Goal: Information Seeking & Learning: Learn about a topic

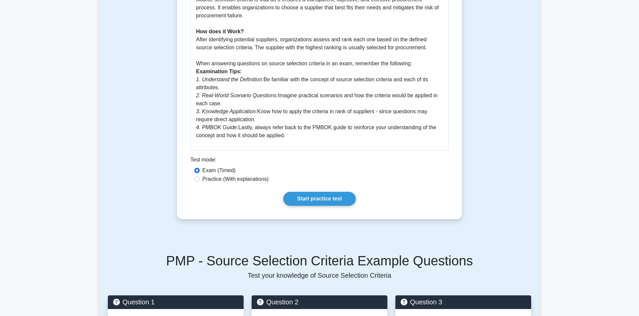
scroll to position [228, 0]
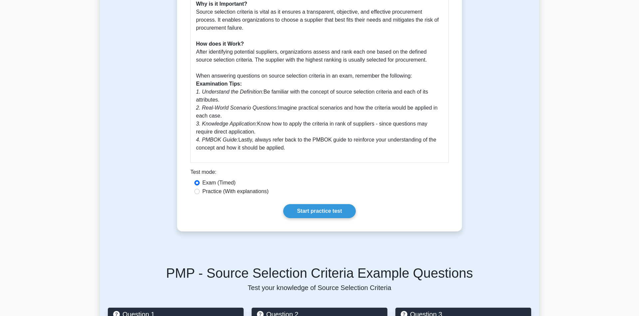
click at [218, 195] on label "Practice (With explanations)" at bounding box center [235, 191] width 66 height 8
click at [200, 194] on input "Practice (With explanations)" at bounding box center [196, 191] width 5 height 5
radio input "true"
click at [352, 218] on link "Start practice test" at bounding box center [319, 211] width 72 height 14
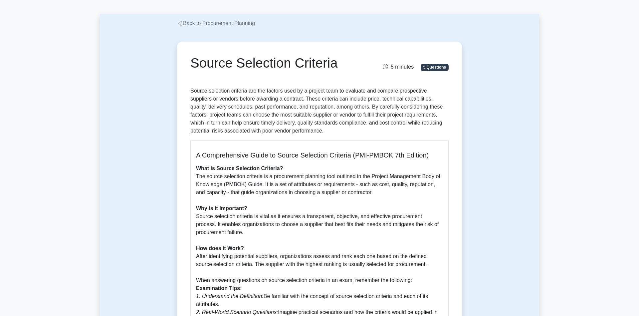
scroll to position [0, 0]
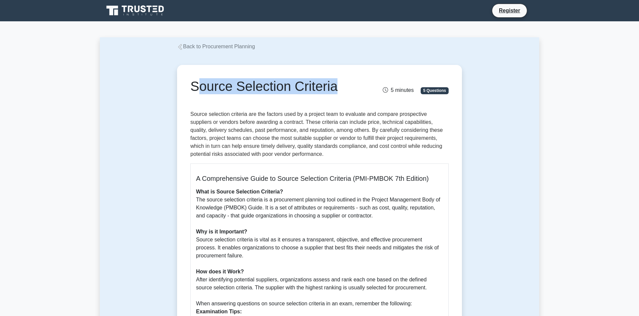
drag, startPoint x: 352, startPoint y: 84, endPoint x: 195, endPoint y: 92, distance: 157.0
click at [195, 92] on h1 "Source Selection Criteria" at bounding box center [274, 86] width 169 height 16
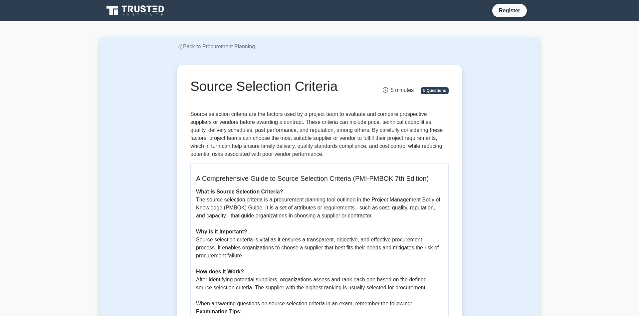
click at [181, 99] on div "Source Selection Criteria 5 minutes 5 Questions A Comprehensive Guide to Source…" at bounding box center [320, 262] width 280 height 389
drag, startPoint x: 193, startPoint y: 87, endPoint x: 355, endPoint y: 83, distance: 161.9
click at [355, 83] on h1 "Source Selection Criteria" at bounding box center [274, 86] width 169 height 16
copy h1 "Source Selection Criteria"
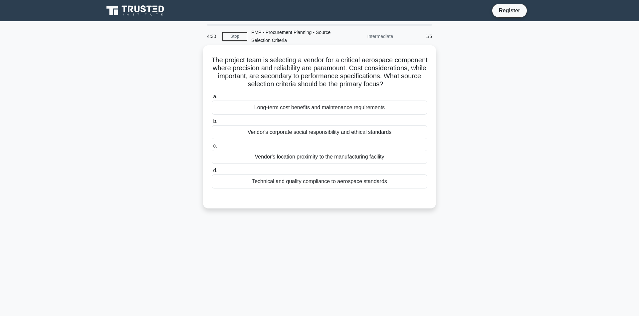
click at [301, 188] on div "Technical and quality compliance to aerospace standards" at bounding box center [320, 181] width 216 height 14
click at [212, 173] on input "d. Technical and quality compliance to aerospace standards" at bounding box center [212, 171] width 0 height 4
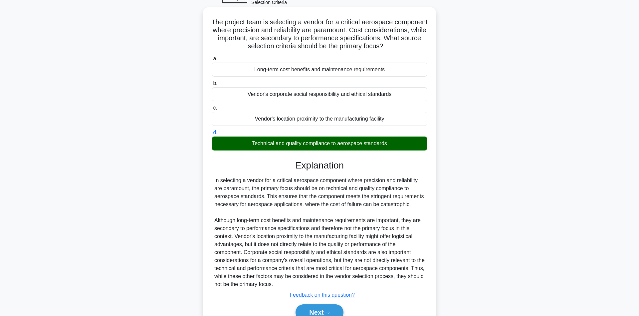
scroll to position [76, 0]
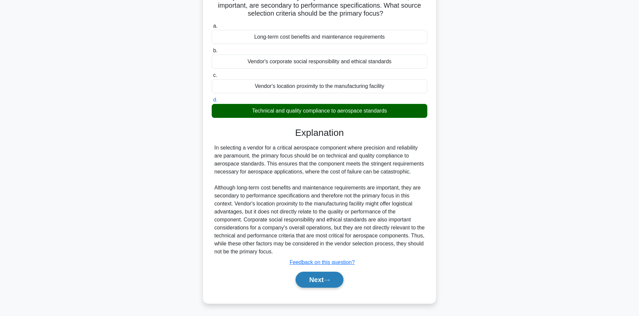
click at [330, 288] on button "Next" at bounding box center [320, 280] width 48 height 16
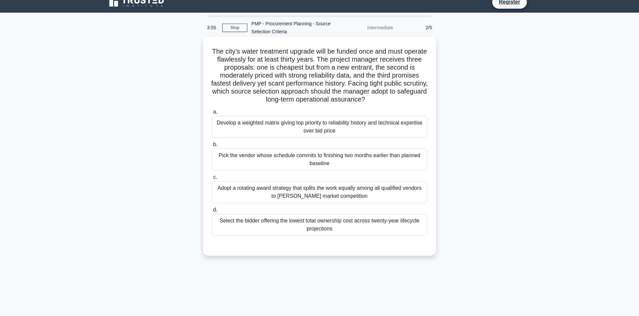
scroll to position [0, 0]
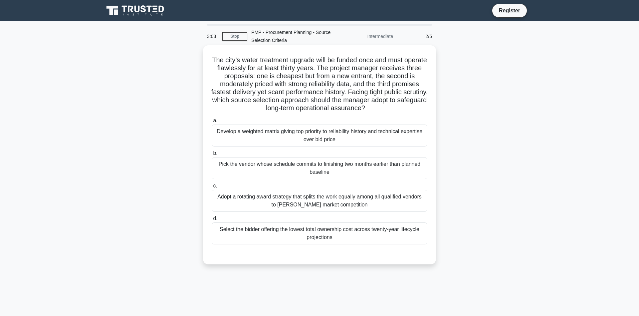
click at [328, 144] on div "Develop a weighted matrix giving top priority to reliability history and techni…" at bounding box center [320, 136] width 216 height 22
click at [212, 123] on input "a. Develop a weighted matrix giving top priority to reliability history and tec…" at bounding box center [212, 121] width 0 height 4
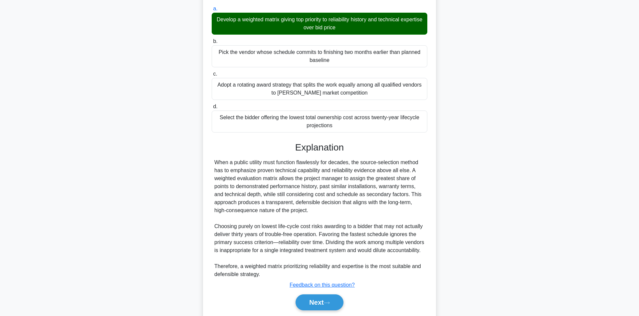
scroll to position [152, 0]
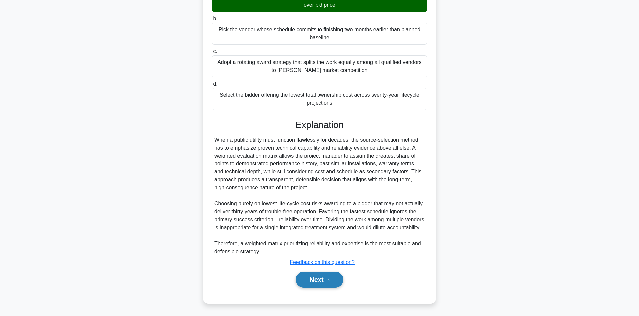
click at [322, 287] on button "Next" at bounding box center [320, 280] width 48 height 16
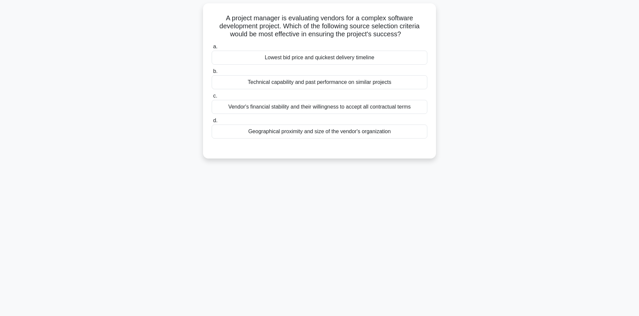
scroll to position [44, 0]
click at [324, 88] on div "Technical capability and past performance on similar projects" at bounding box center [320, 81] width 216 height 14
click at [212, 72] on input "b. Technical capability and past performance on similar projects" at bounding box center [212, 70] width 0 height 4
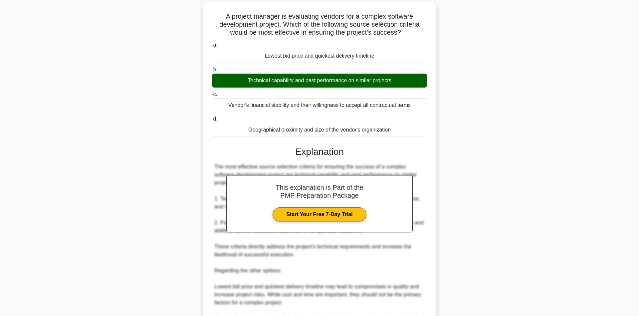
scroll to position [183, 0]
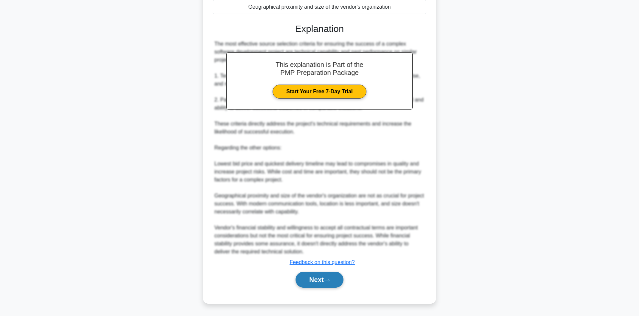
click at [330, 278] on button "Next" at bounding box center [320, 280] width 48 height 16
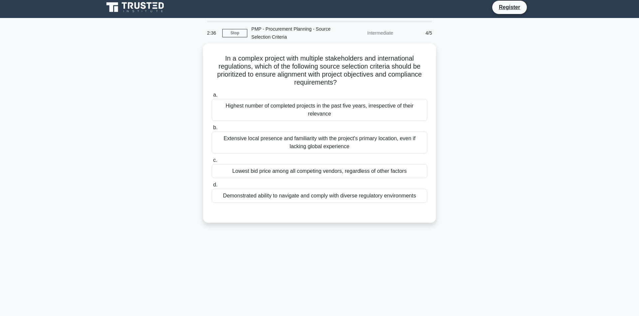
scroll to position [0, 0]
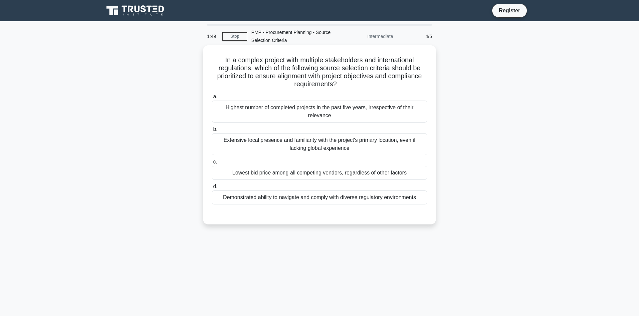
click at [315, 110] on div "Highest number of completed projects in the past five years, irrespective of th…" at bounding box center [320, 112] width 216 height 22
click at [212, 99] on input "a. Highest number of completed projects in the past five years, irrespective of…" at bounding box center [212, 97] width 0 height 4
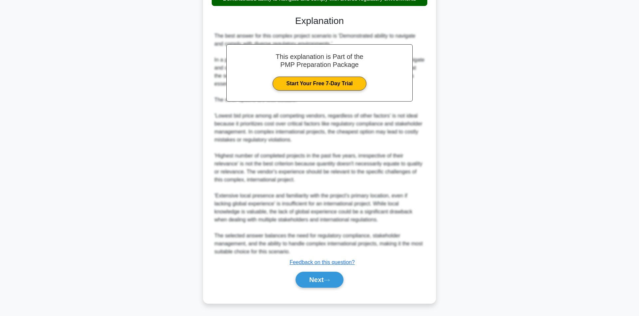
scroll to position [223, 0]
click at [306, 278] on button "Next" at bounding box center [320, 280] width 48 height 16
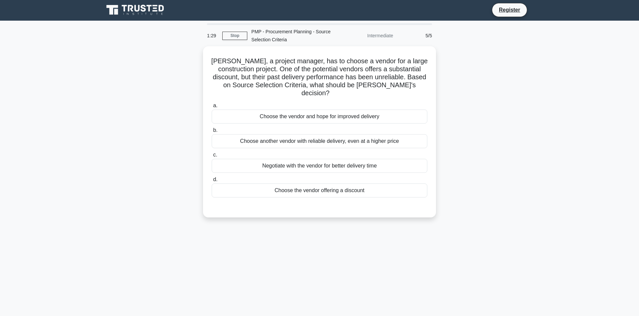
scroll to position [0, 0]
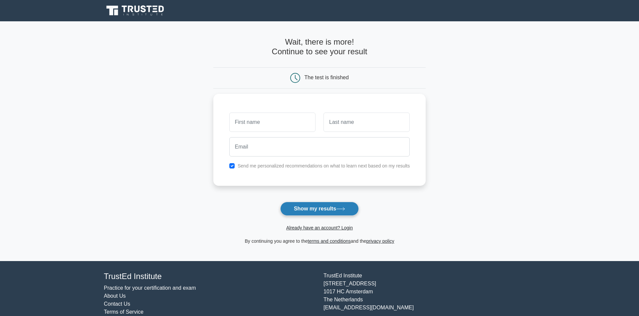
click at [307, 212] on button "Show my results" at bounding box center [319, 209] width 79 height 14
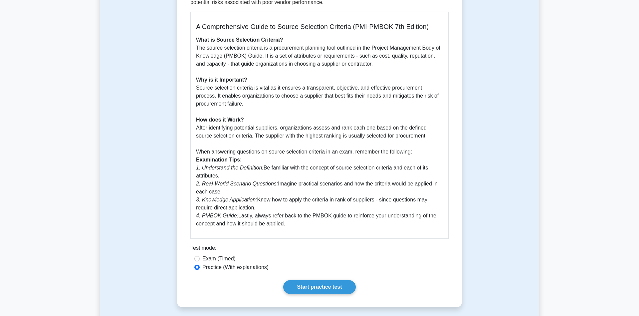
scroll to position [266, 0]
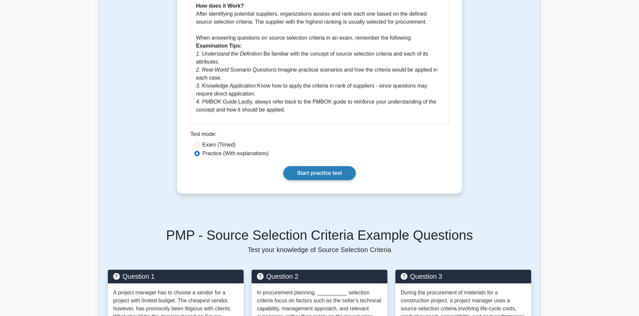
click at [311, 180] on link "Start practice test" at bounding box center [319, 173] width 72 height 14
